Goal: Download file/media

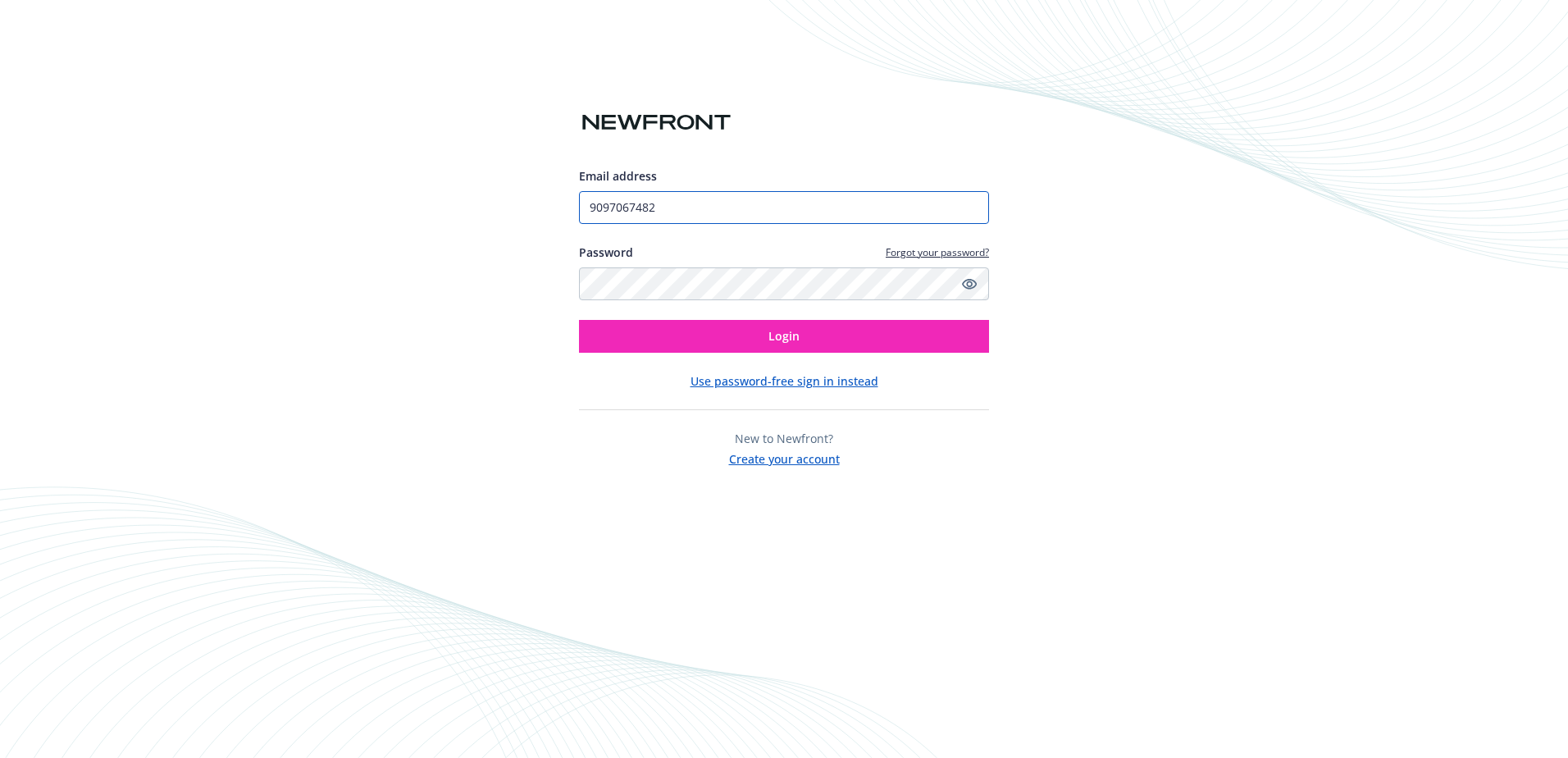
click at [691, 205] on input "9097067482" at bounding box center [784, 208] width 410 height 33
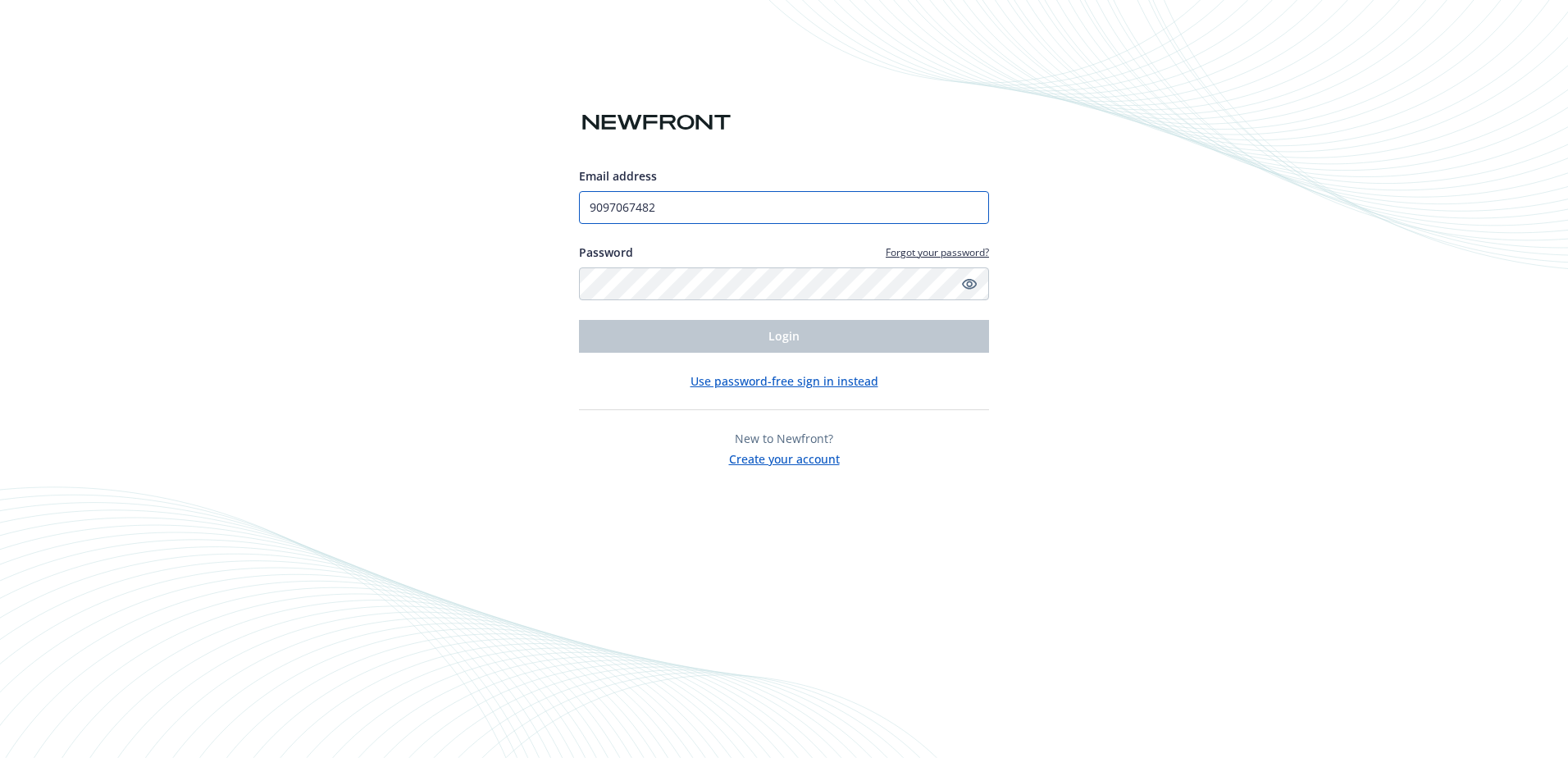
type input "[PERSON_NAME][EMAIL_ADDRESS][DOMAIN_NAME]"
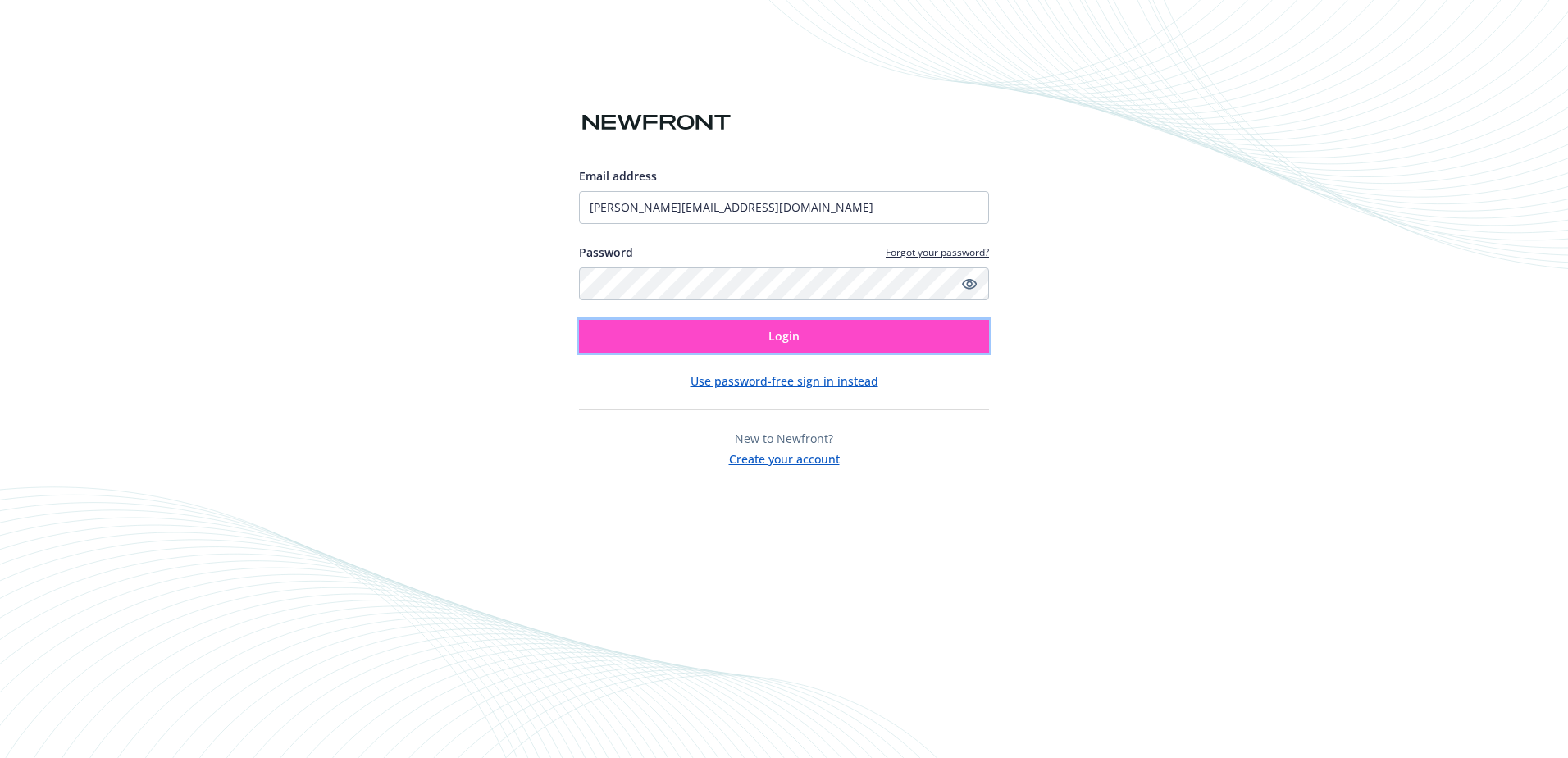
click at [721, 339] on button "Login" at bounding box center [784, 336] width 410 height 33
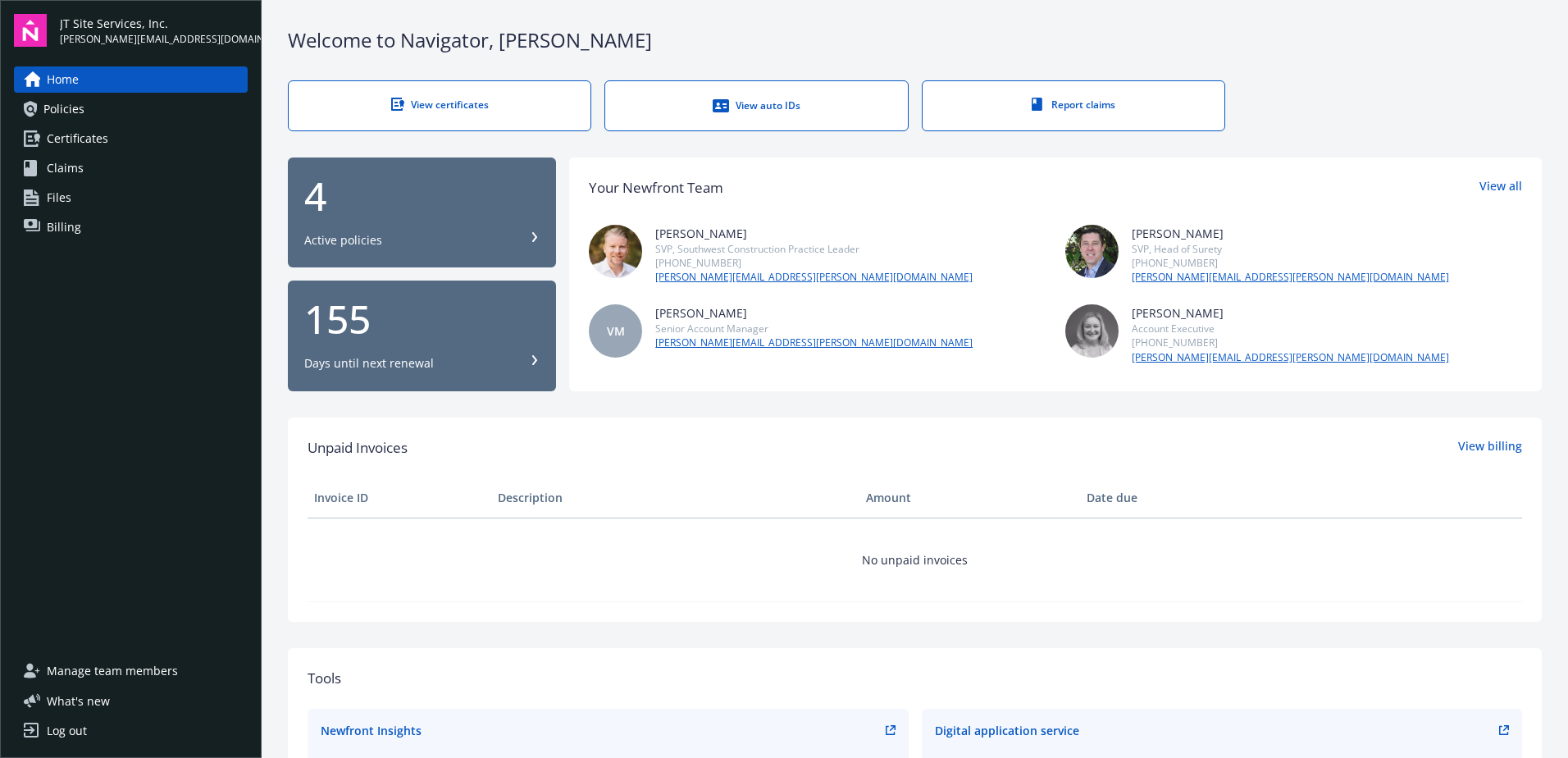
drag, startPoint x: 475, startPoint y: 99, endPoint x: 514, endPoint y: 138, distance: 55.2
click at [475, 99] on div "View certificates" at bounding box center [440, 105] width 236 height 14
click at [799, 106] on div "View auto IDs" at bounding box center [757, 106] width 236 height 16
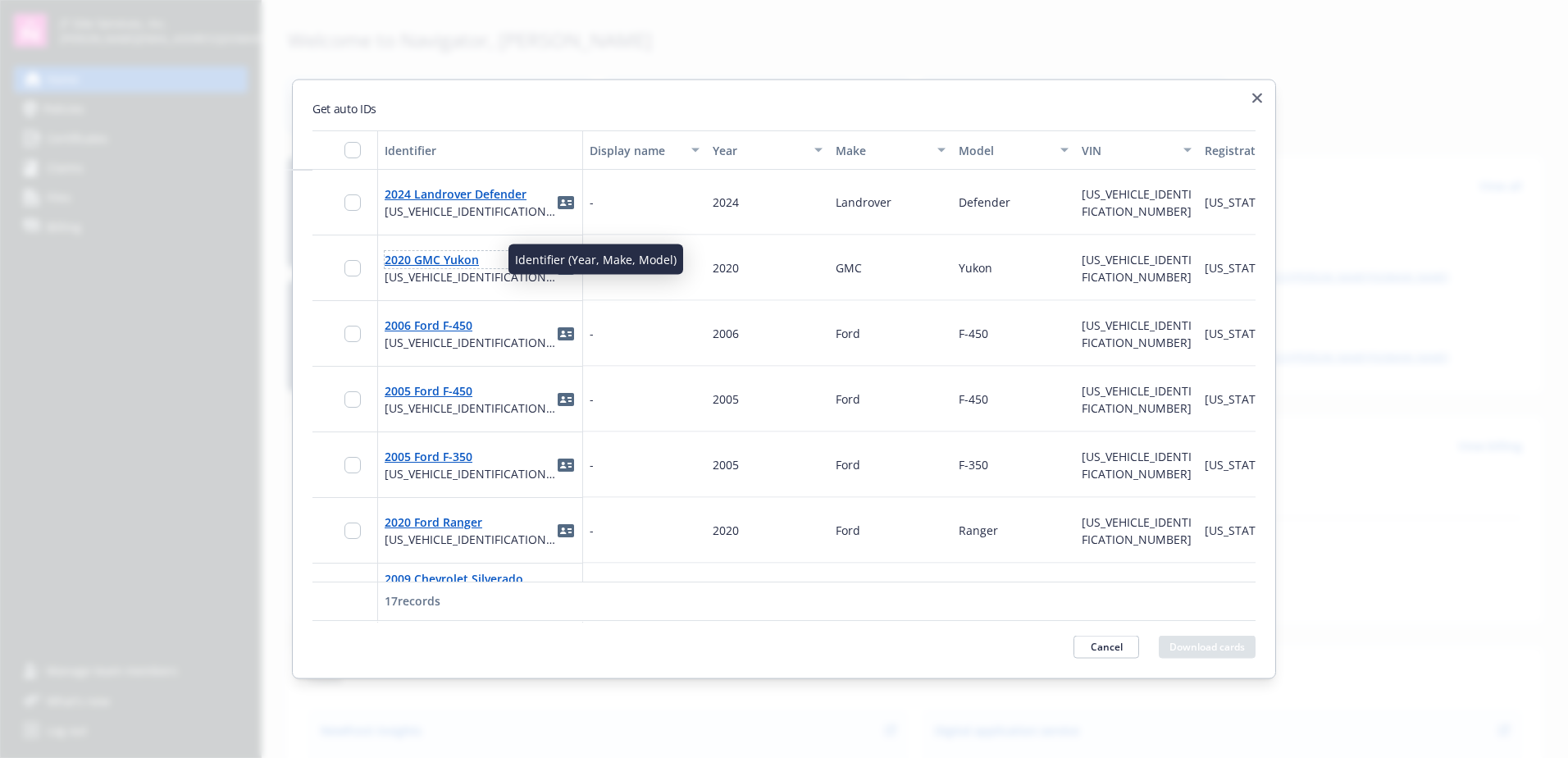
click at [444, 257] on link "2020 GMC Yukon" at bounding box center [432, 258] width 94 height 15
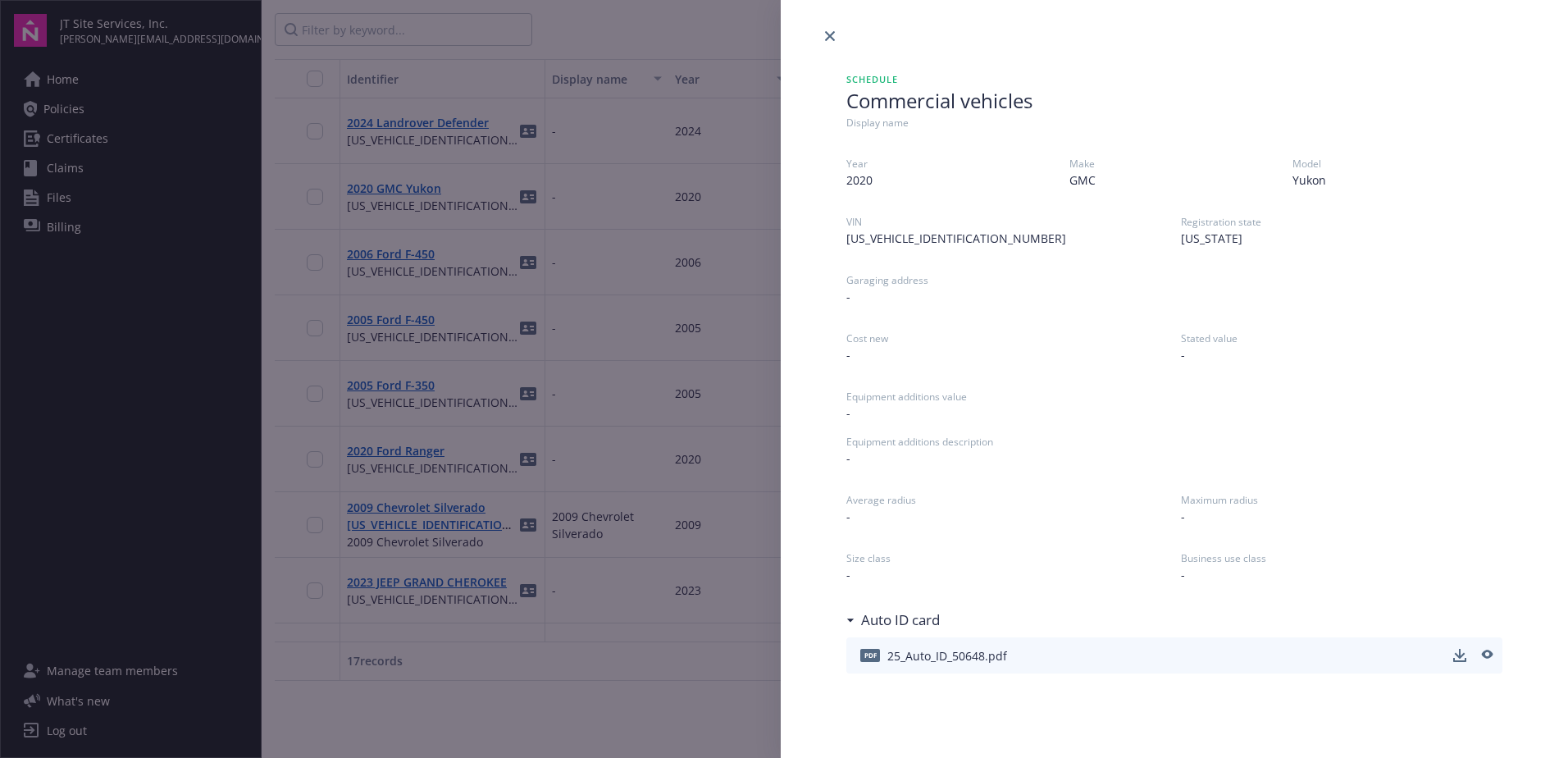
click at [982, 666] on div "pdf 25_Auto_ID_50648.pdf" at bounding box center [930, 656] width 155 height 35
drag, startPoint x: 991, startPoint y: 650, endPoint x: 1045, endPoint y: 664, distance: 55.8
click at [988, 655] on span "25_Auto_ID_50648.pdf" at bounding box center [947, 656] width 120 height 17
click at [1461, 653] on icon "download" at bounding box center [1460, 654] width 11 height 10
click at [832, 34] on icon "close" at bounding box center [830, 36] width 10 height 10
